Goal: Transaction & Acquisition: Book appointment/travel/reservation

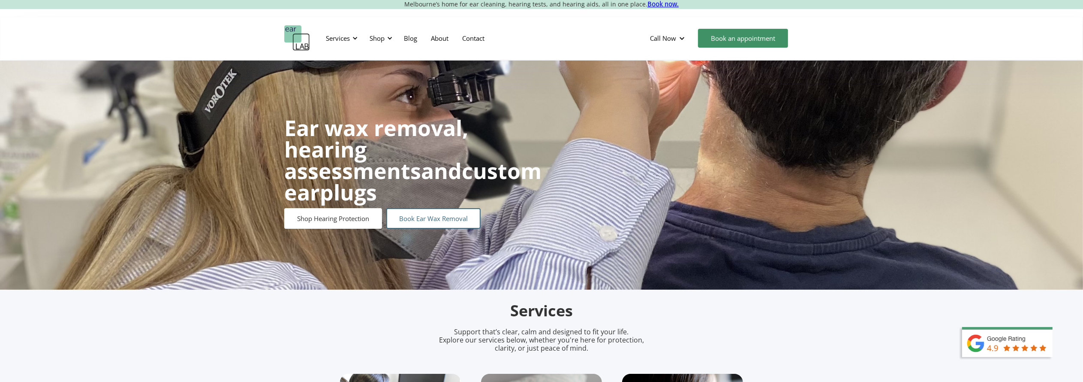
click at [430, 208] on link "Book Ear Wax Removal" at bounding box center [433, 218] width 94 height 21
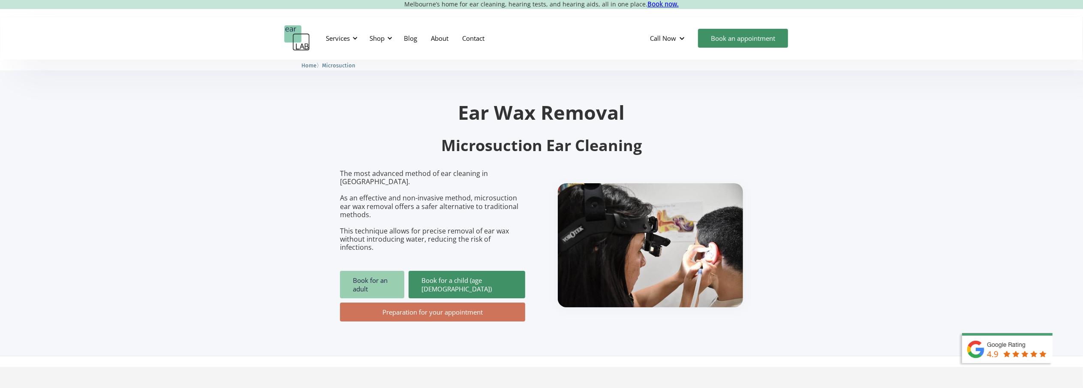
click at [373, 271] on link "Book for an adult" at bounding box center [372, 284] width 64 height 27
click at [446, 302] on link "Preparation for your appointment" at bounding box center [432, 311] width 185 height 19
click at [374, 271] on link "Book for an adult" at bounding box center [372, 284] width 64 height 27
click at [683, 37] on div at bounding box center [682, 38] width 6 height 6
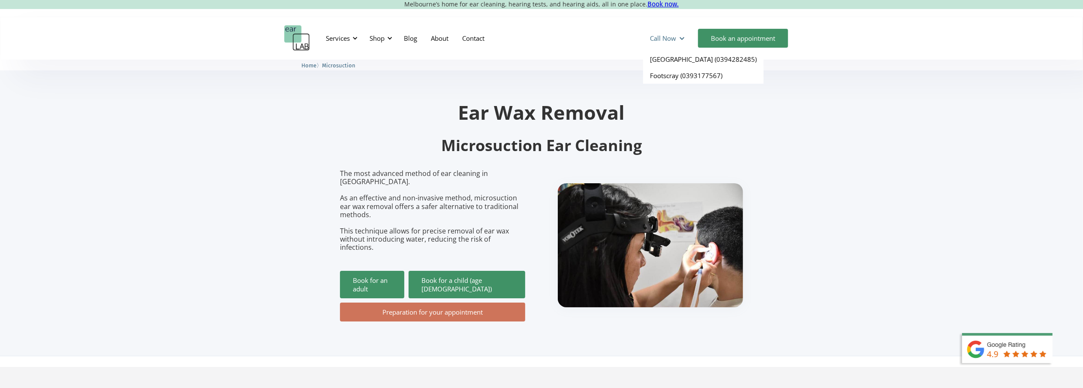
click at [683, 37] on div at bounding box center [682, 38] width 6 height 6
